Goal: Transaction & Acquisition: Purchase product/service

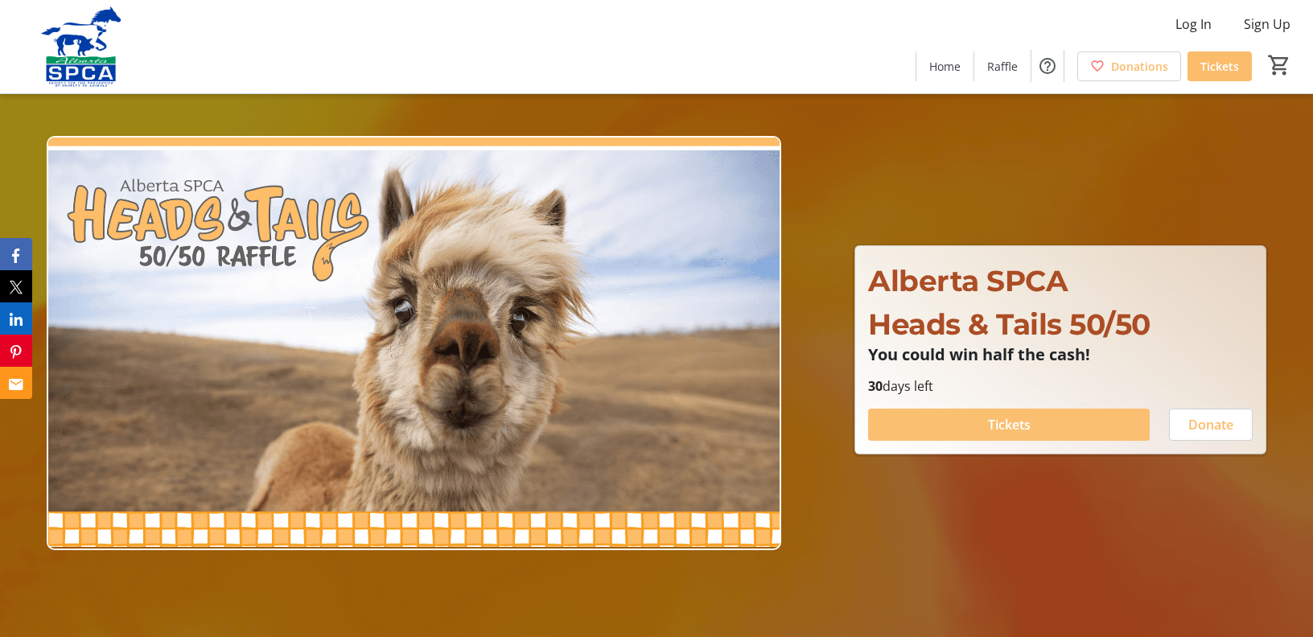
click at [1014, 424] on span "Tickets" at bounding box center [1009, 424] width 43 height 19
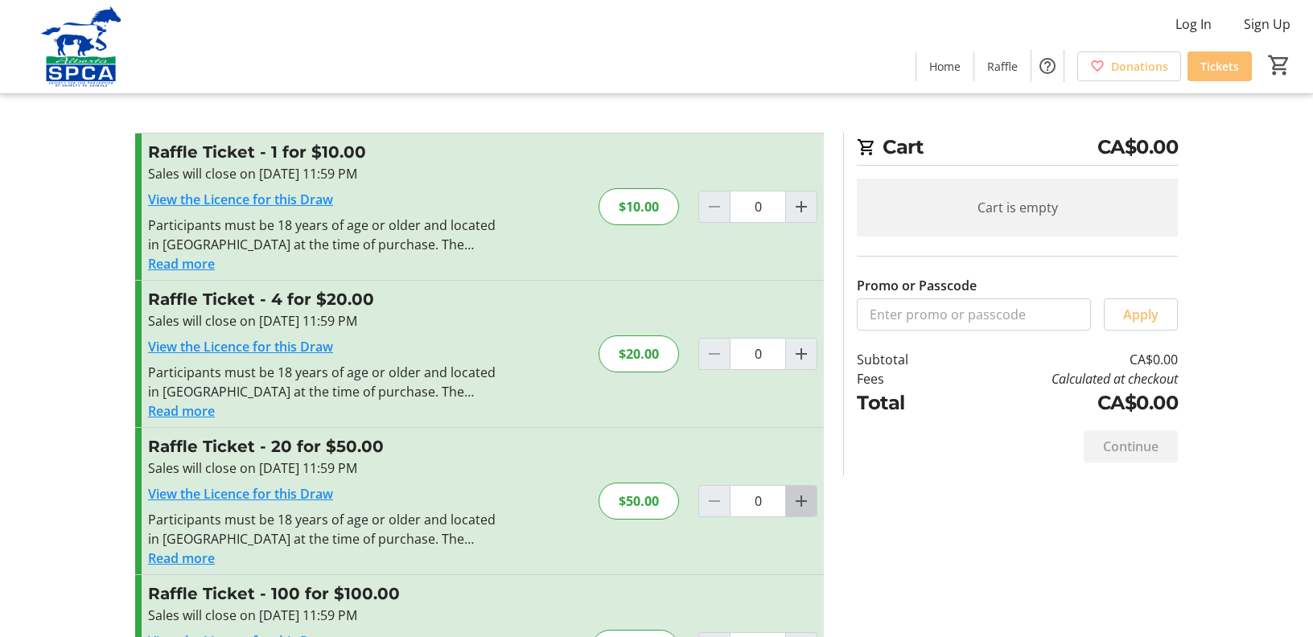
click at [798, 499] on mat-icon "Increment by one" at bounding box center [801, 501] width 19 height 19
type input "1"
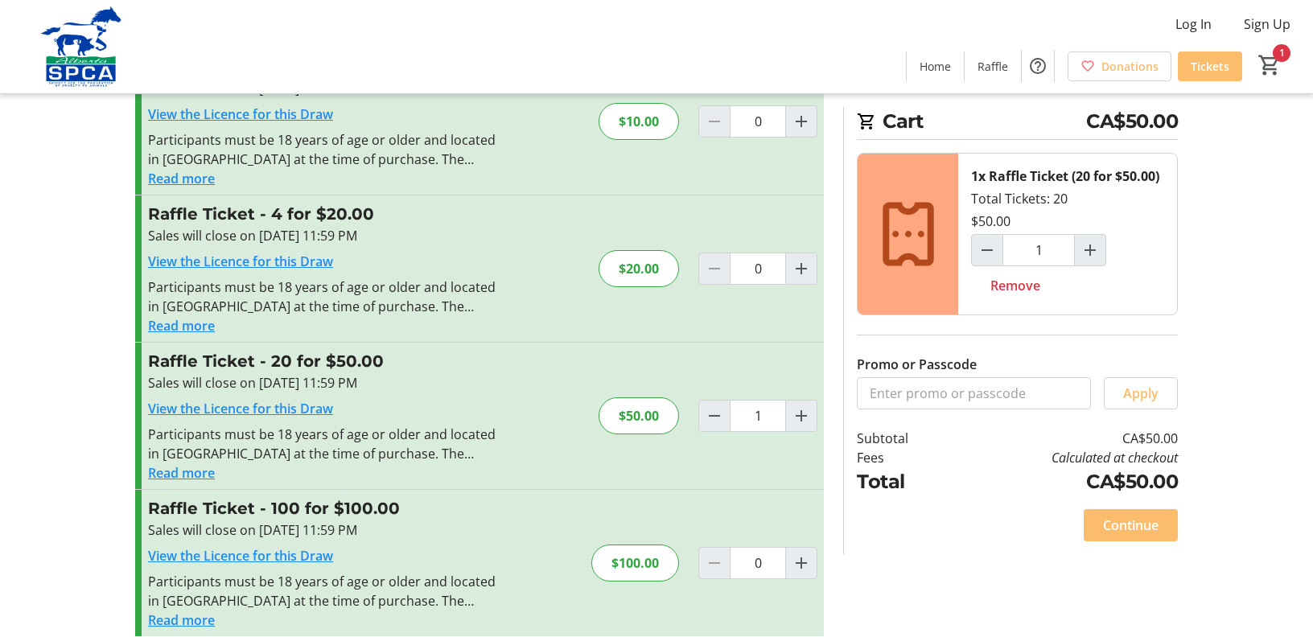
scroll to position [103, 0]
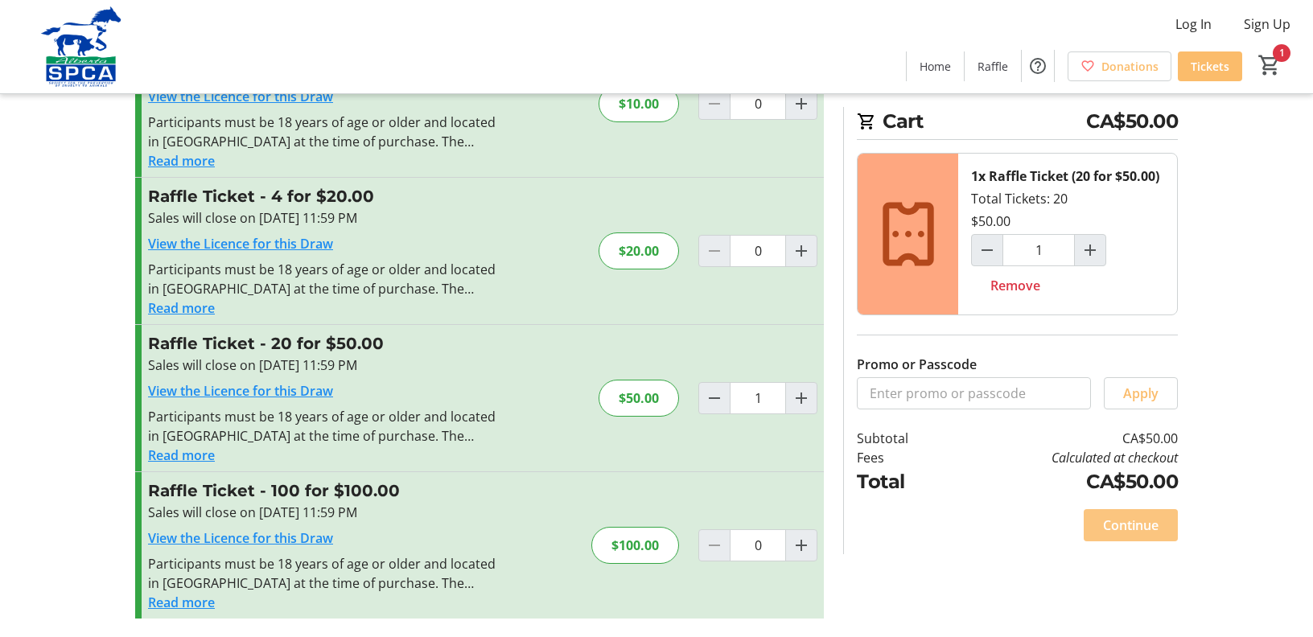
click at [1134, 520] on span "Continue" at bounding box center [1131, 525] width 56 height 19
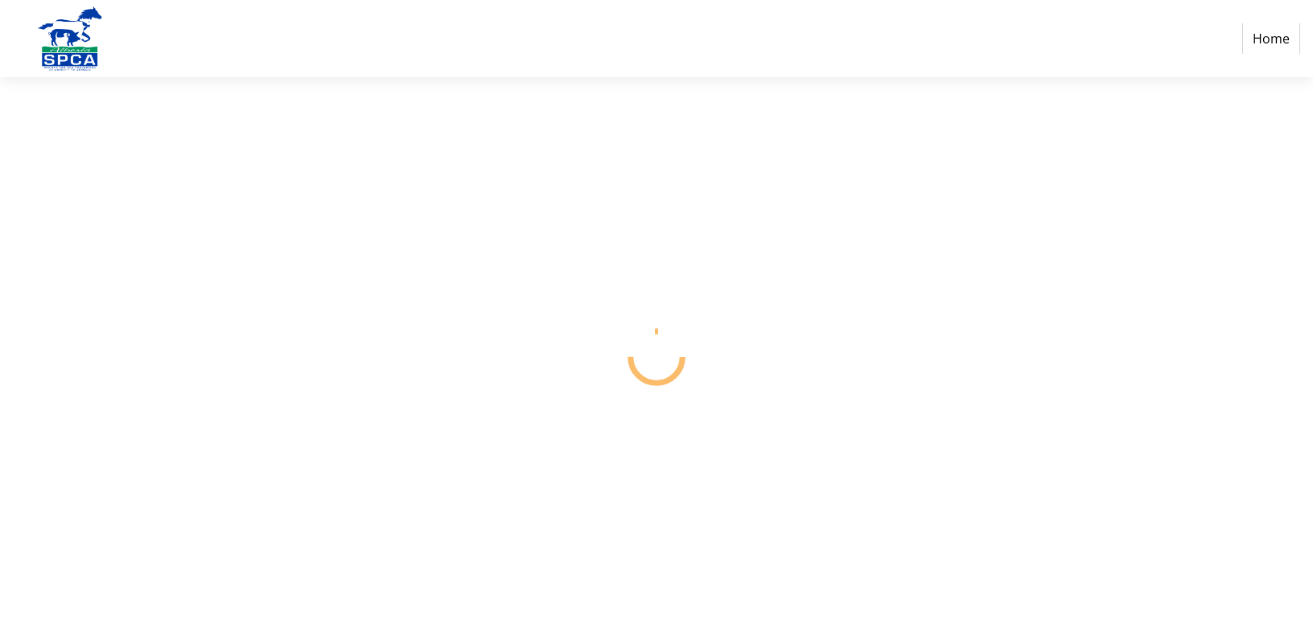
select select "CA"
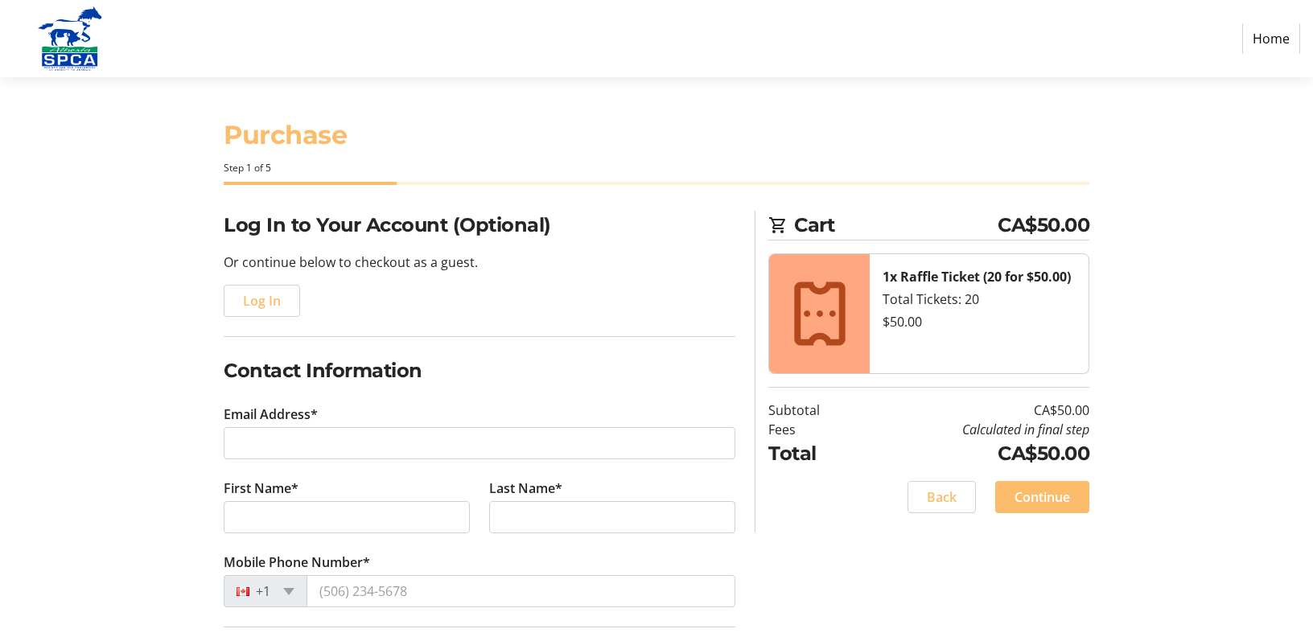
click at [391, 426] on tr-form-field "Email Address*" at bounding box center [480, 442] width 512 height 74
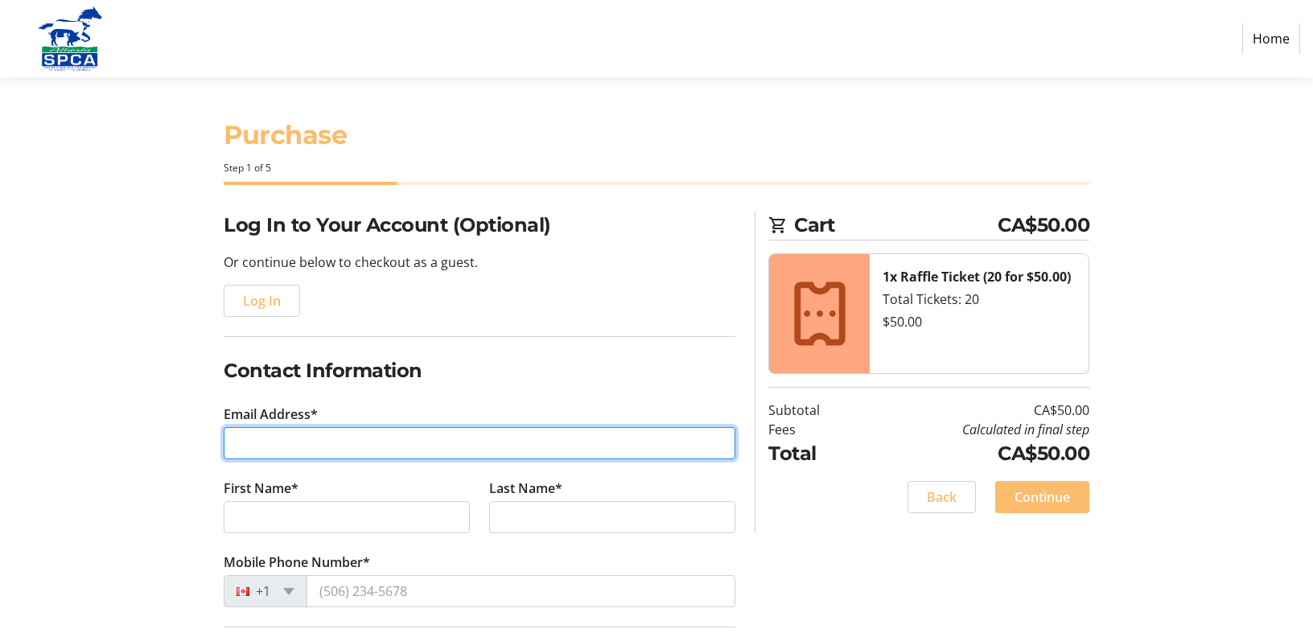
click at [345, 440] on input "Email Address*" at bounding box center [480, 443] width 512 height 32
type input "[EMAIL_ADDRESS][DOMAIN_NAME]"
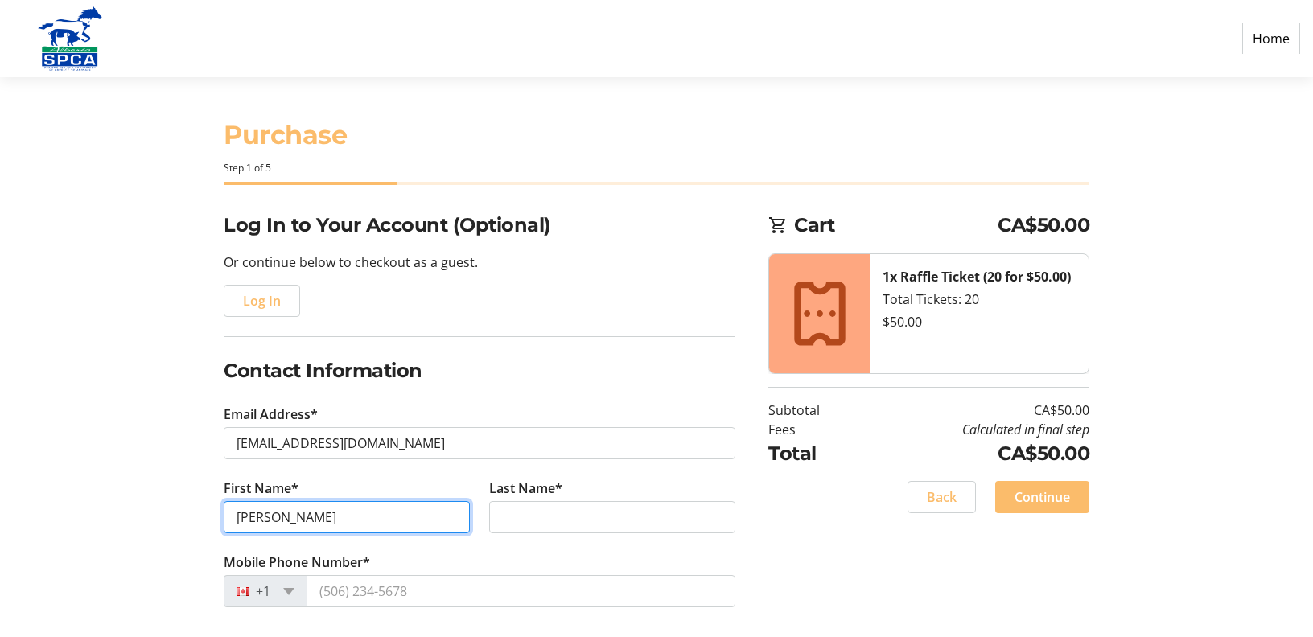
type input "[PERSON_NAME]"
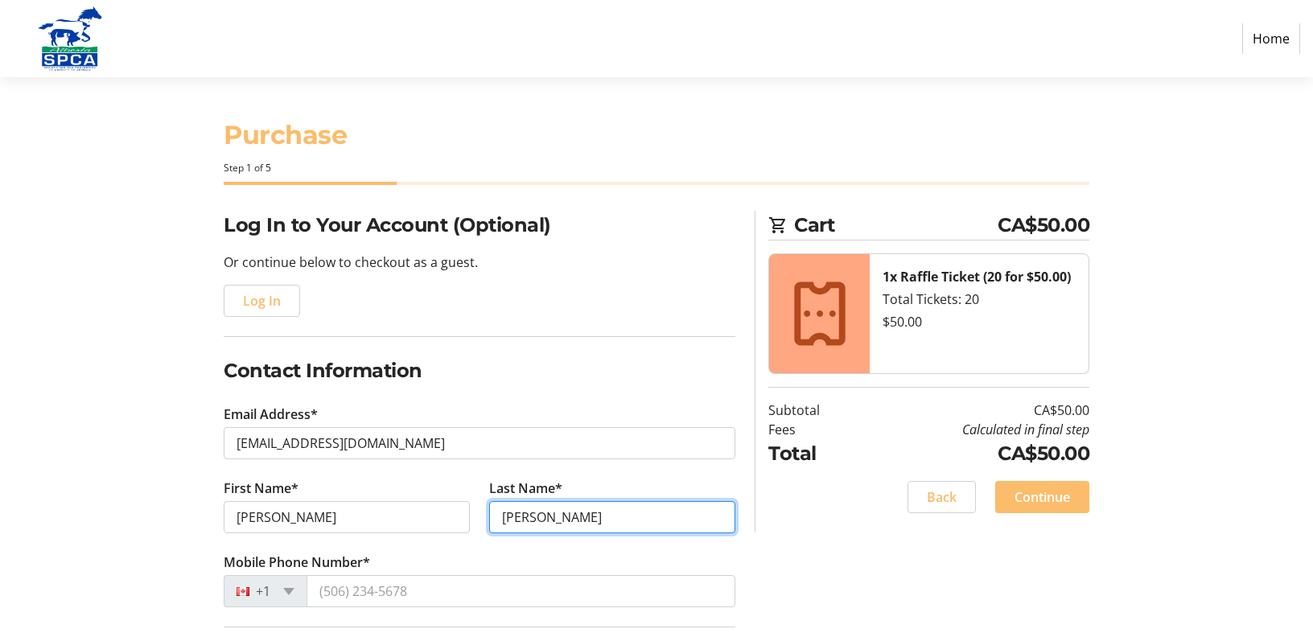
type input "[PERSON_NAME]"
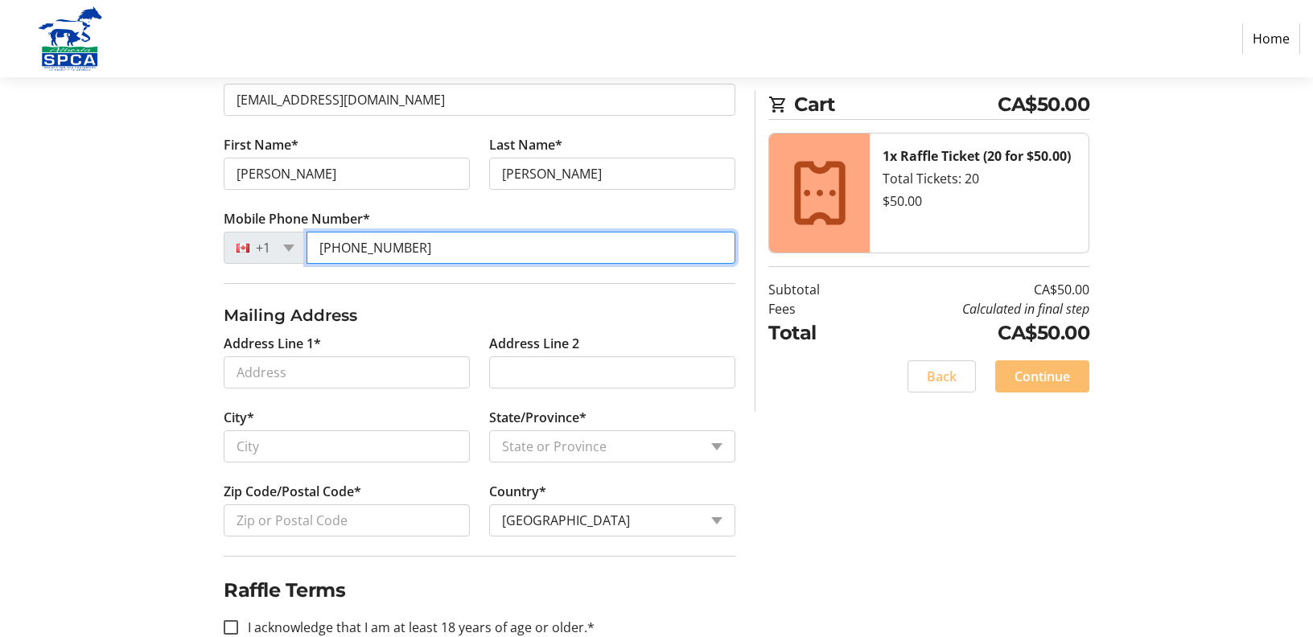
scroll to position [344, 0]
type input "[PHONE_NUMBER]"
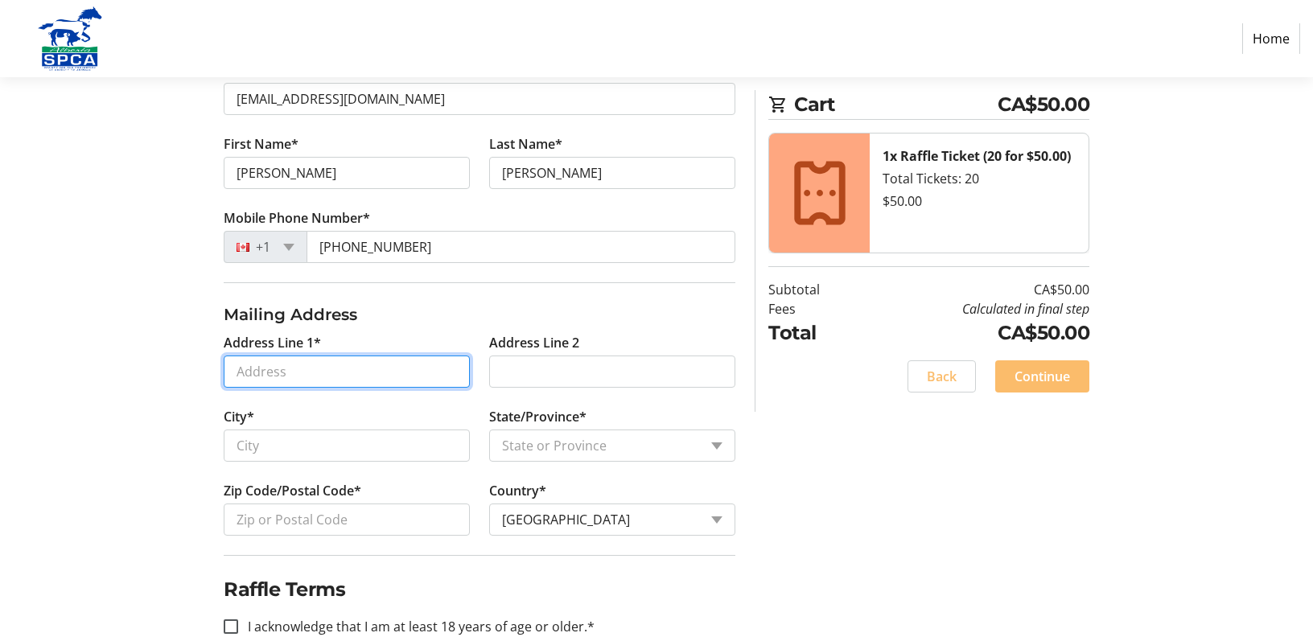
click at [317, 376] on input "Address Line 1*" at bounding box center [347, 372] width 246 height 32
drag, startPoint x: 385, startPoint y: 399, endPoint x: 368, endPoint y: 397, distance: 17.1
type input "[STREET_ADDRESS]"
type input "St. [PERSON_NAME]"
select select "AB"
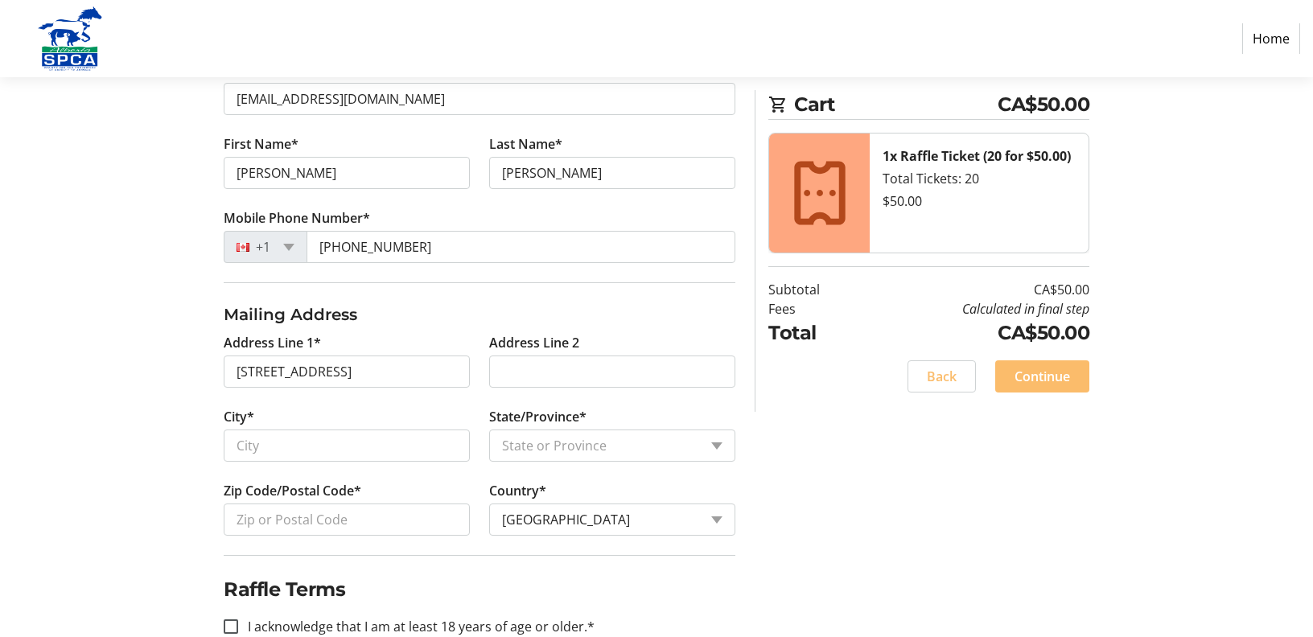
type input "T8N 6Y7"
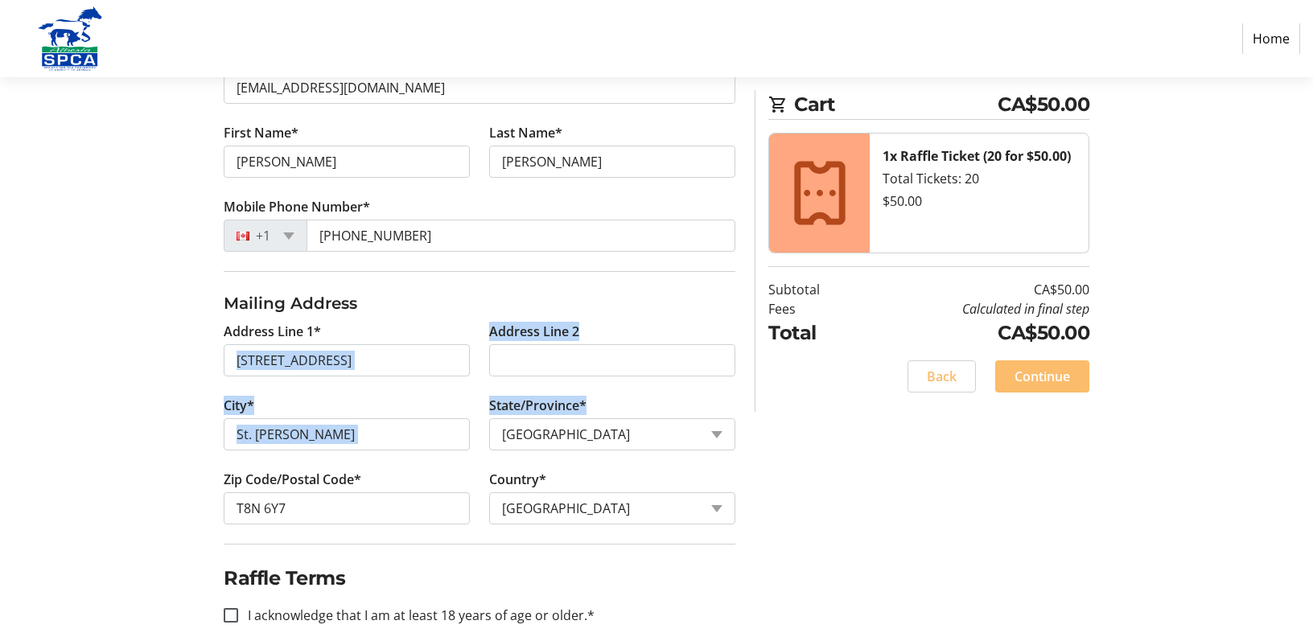
scroll to position [380, 0]
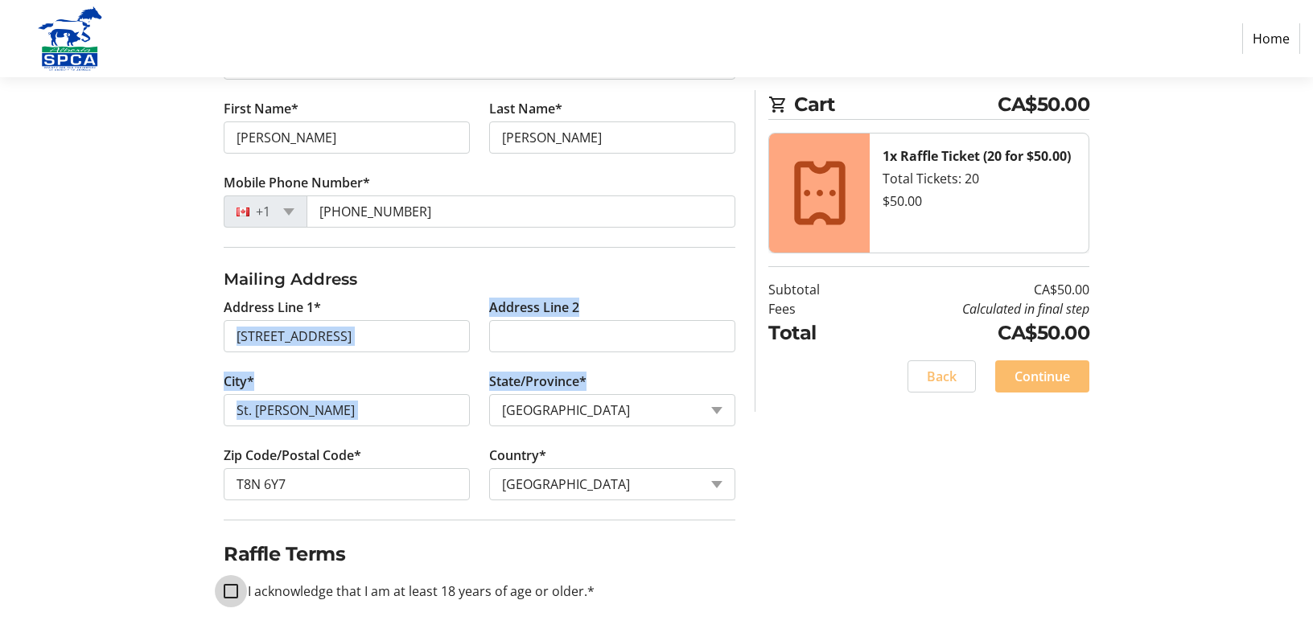
click at [227, 590] on input "I acknowledge that I am at least 18 years of age or older.*" at bounding box center [231, 591] width 14 height 14
checkbox input "true"
click at [1045, 381] on span "Continue" at bounding box center [1042, 376] width 56 height 19
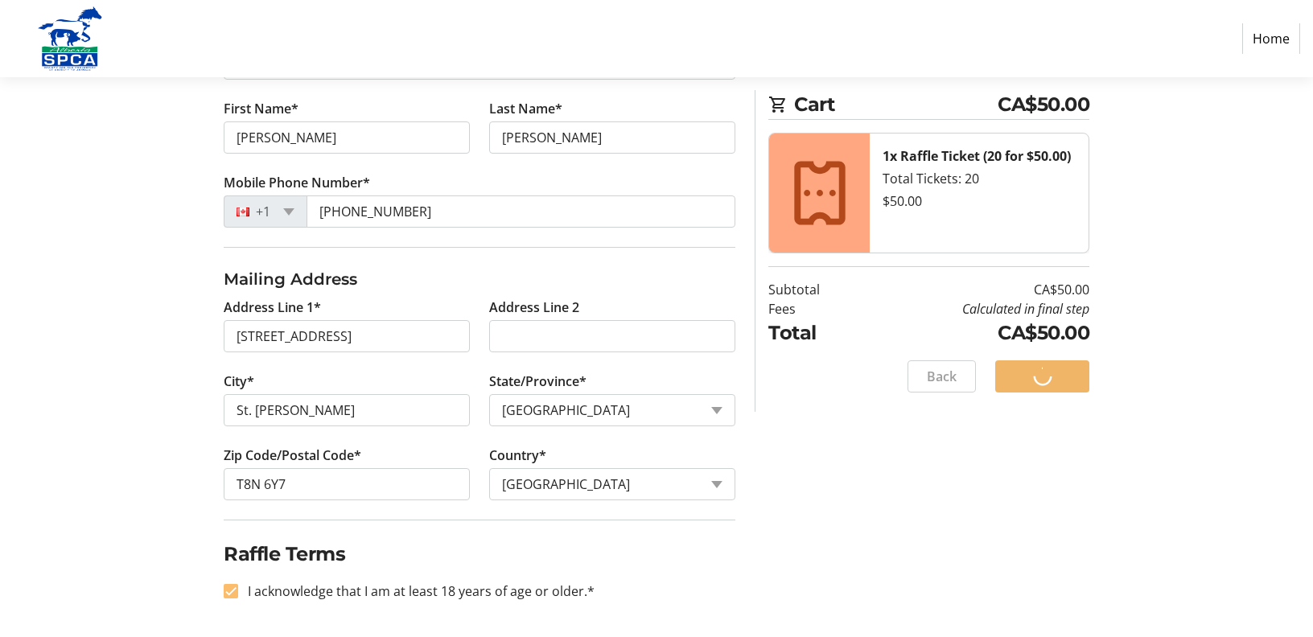
scroll to position [0, 0]
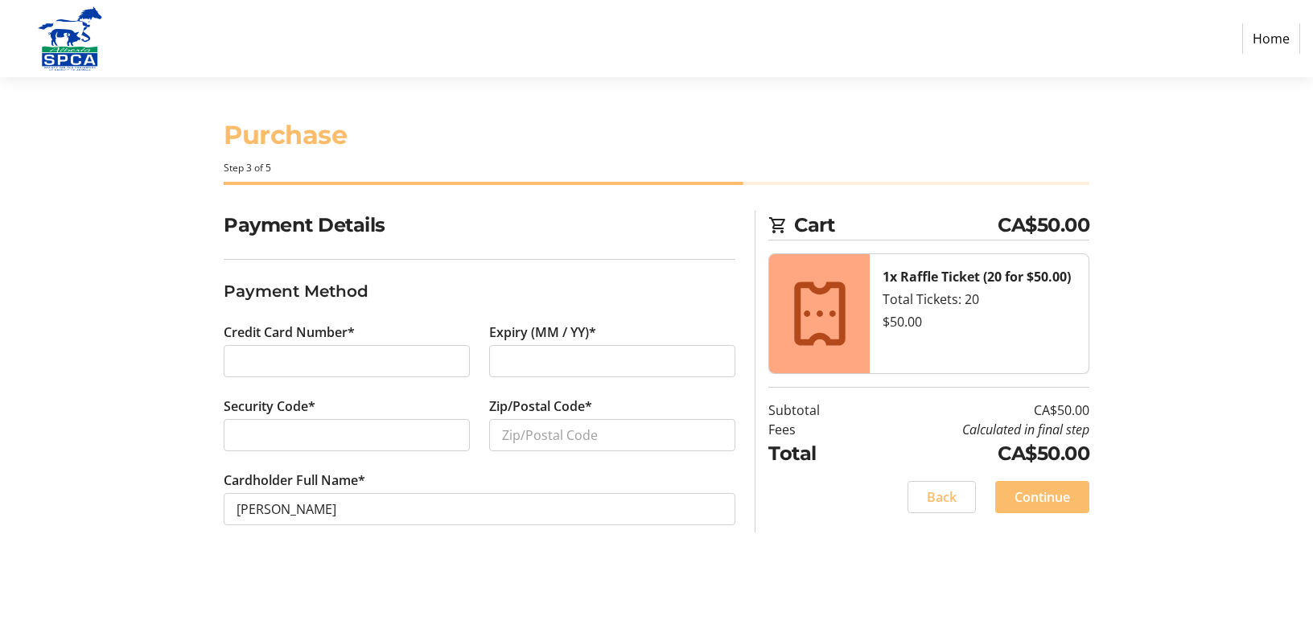
click at [418, 261] on section "Payment Details Payment Method Credit Card Number* Expiry (MM / YY)* Security C…" at bounding box center [480, 387] width 512 height 353
click at [623, 441] on input "Zip/Postal Code*" at bounding box center [612, 435] width 246 height 32
type input "T8N 6Y7"
click at [1047, 496] on span "Continue" at bounding box center [1042, 497] width 56 height 19
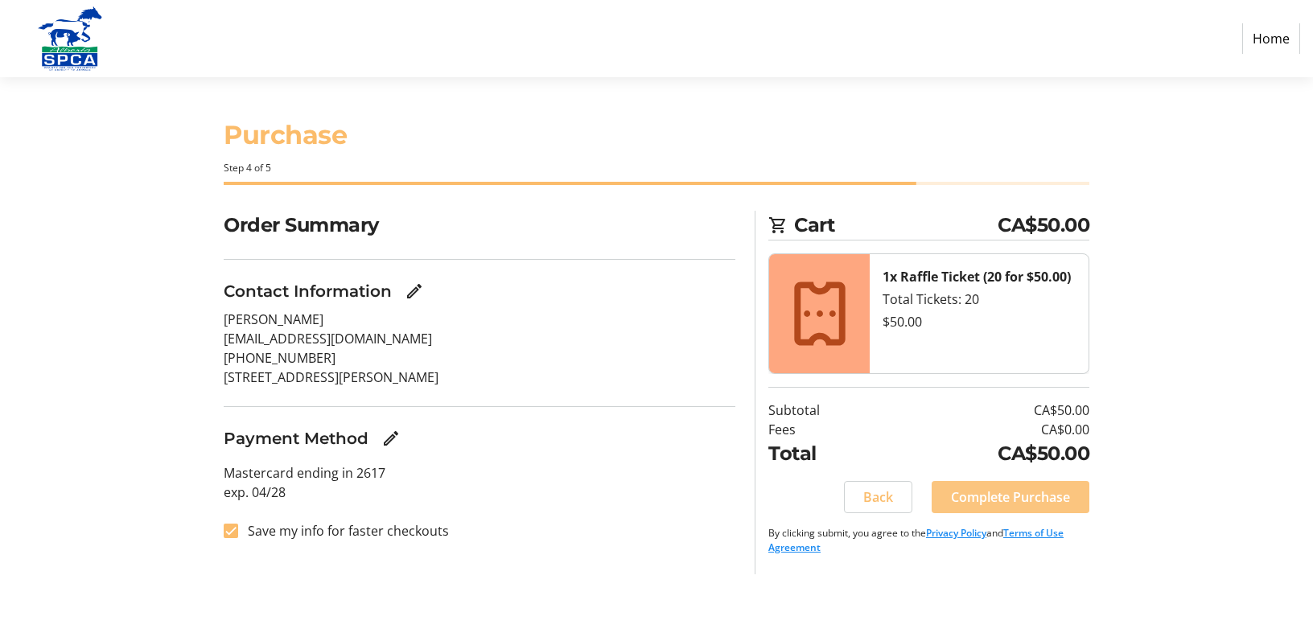
click at [978, 496] on span "Complete Purchase" at bounding box center [1010, 497] width 119 height 19
